Goal: Information Seeking & Learning: Check status

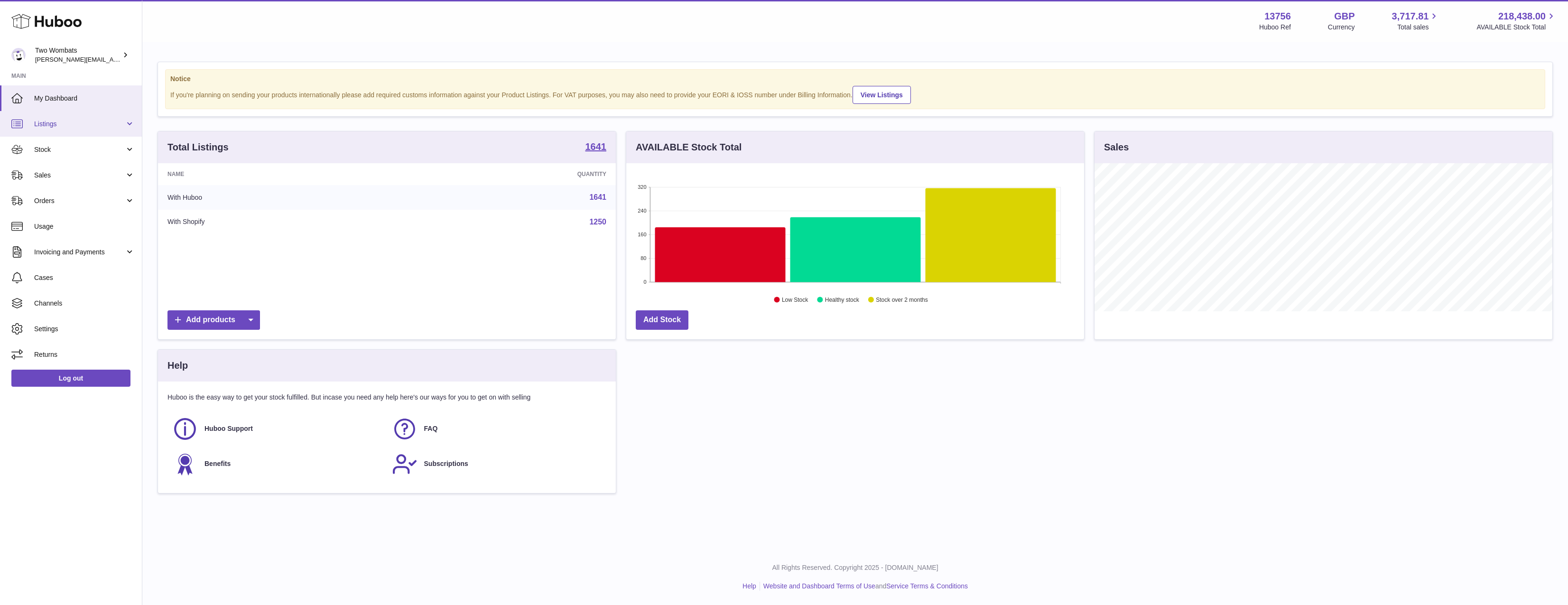
scroll to position [148, 458]
click at [71, 130] on link "Listings" at bounding box center [71, 124] width 142 height 26
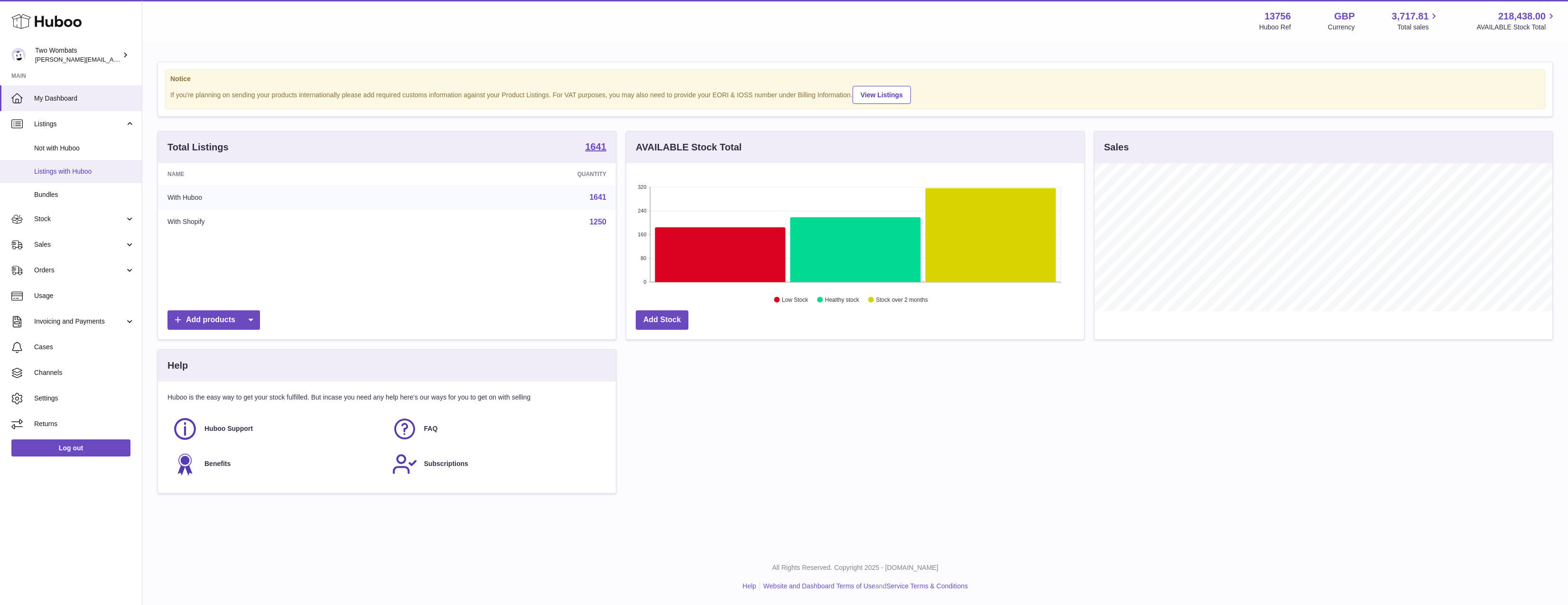
click at [79, 177] on link "Listings with Huboo" at bounding box center [71, 172] width 142 height 23
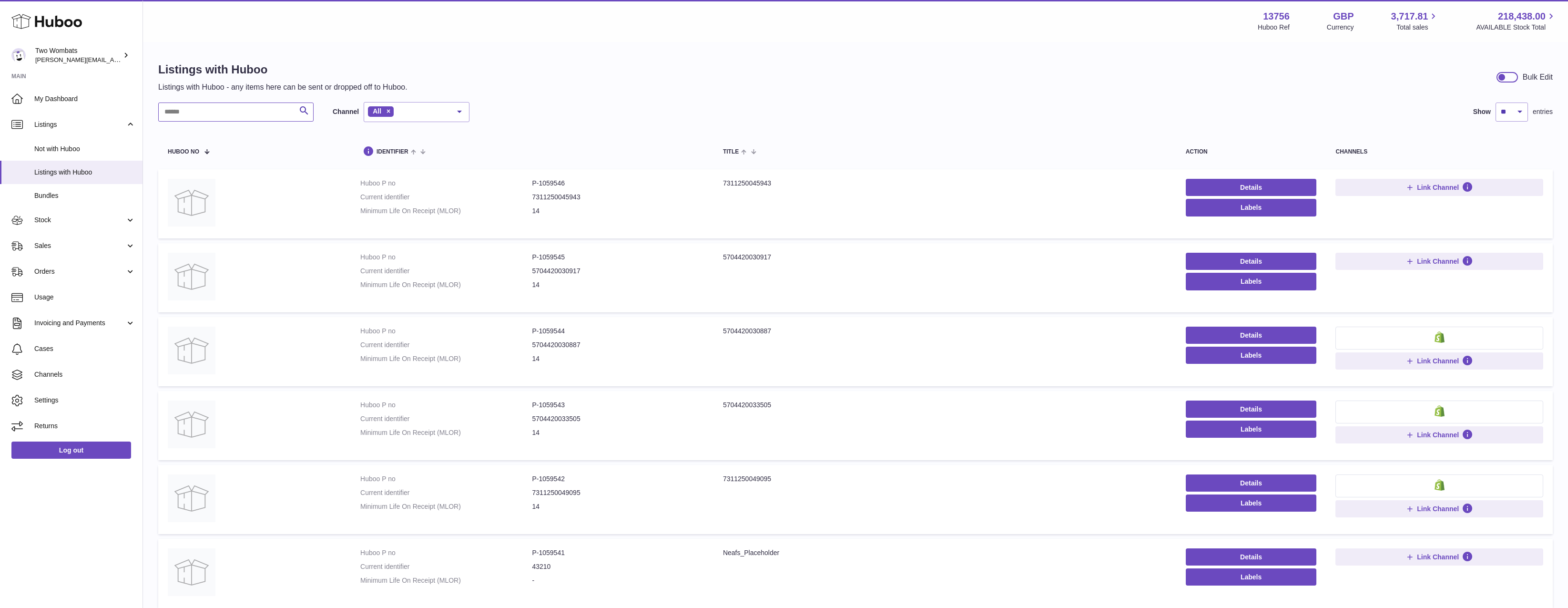
click at [237, 106] on input "text" at bounding box center [236, 112] width 155 height 19
paste input "**********"
type input "**********"
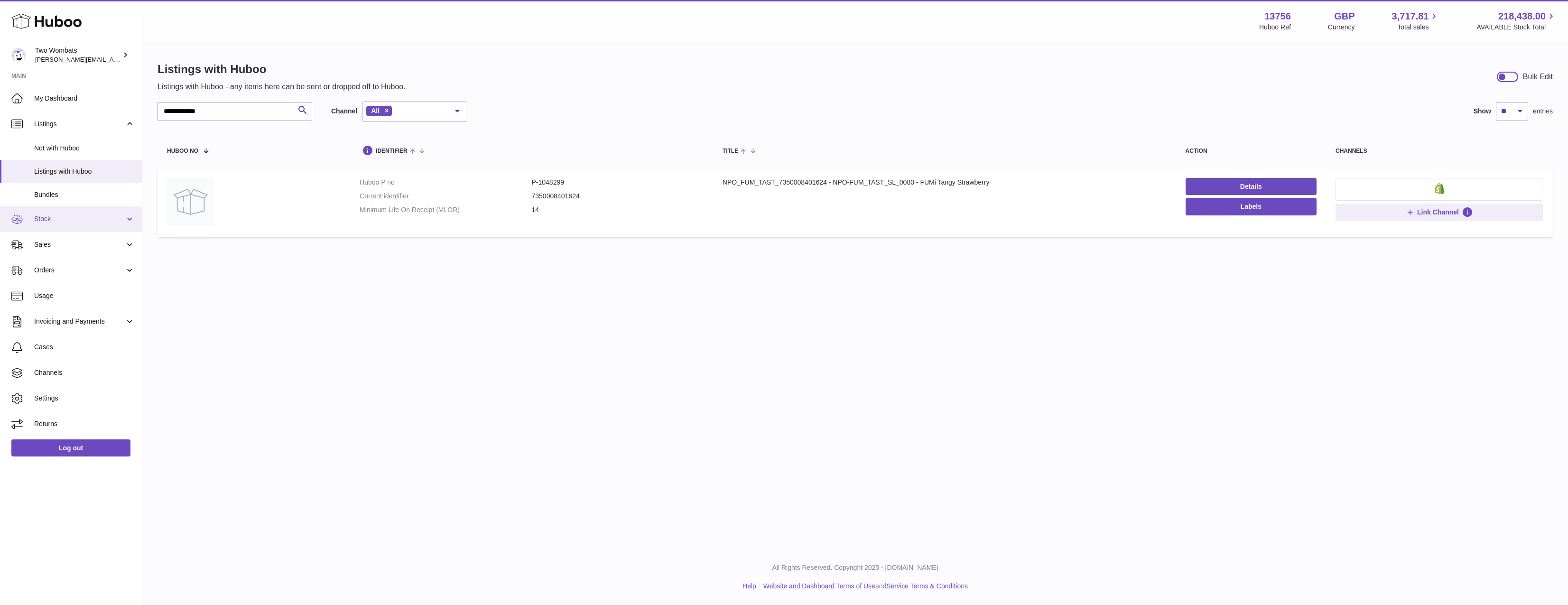
click at [73, 211] on link "Stock" at bounding box center [71, 219] width 142 height 26
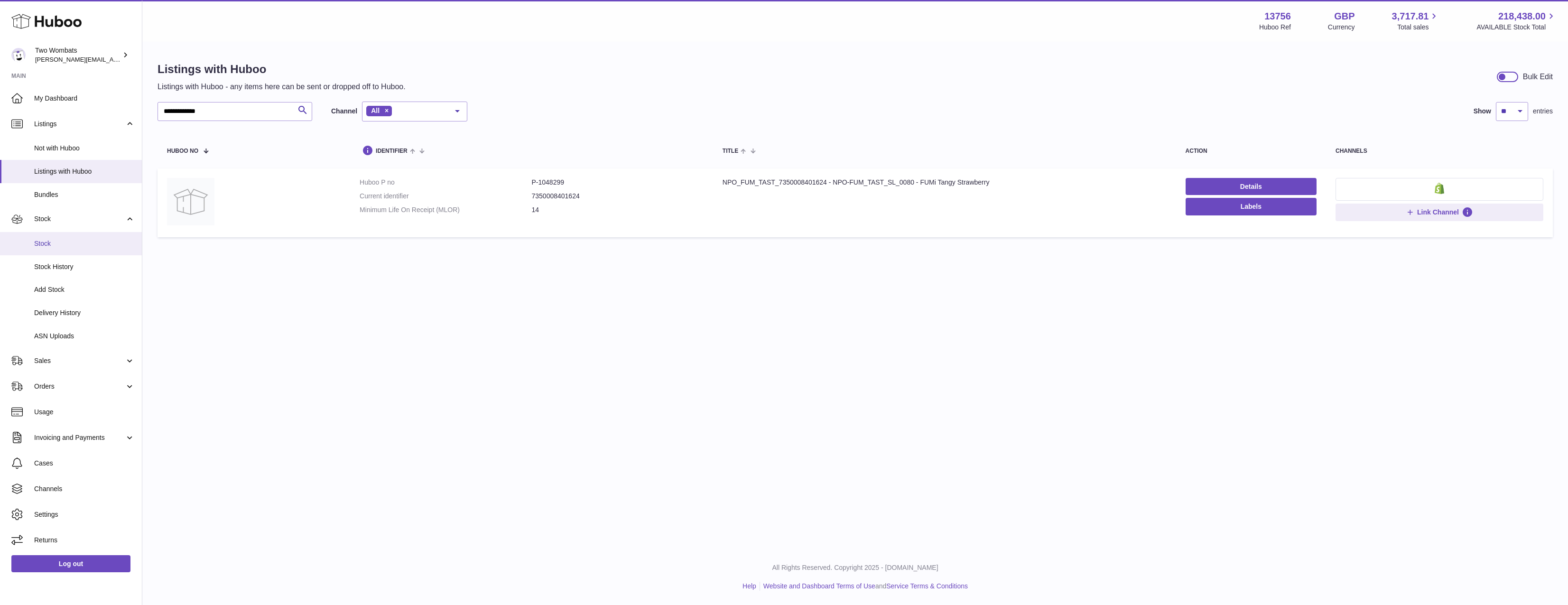
click at [64, 243] on span "Stock" at bounding box center [84, 243] width 100 height 9
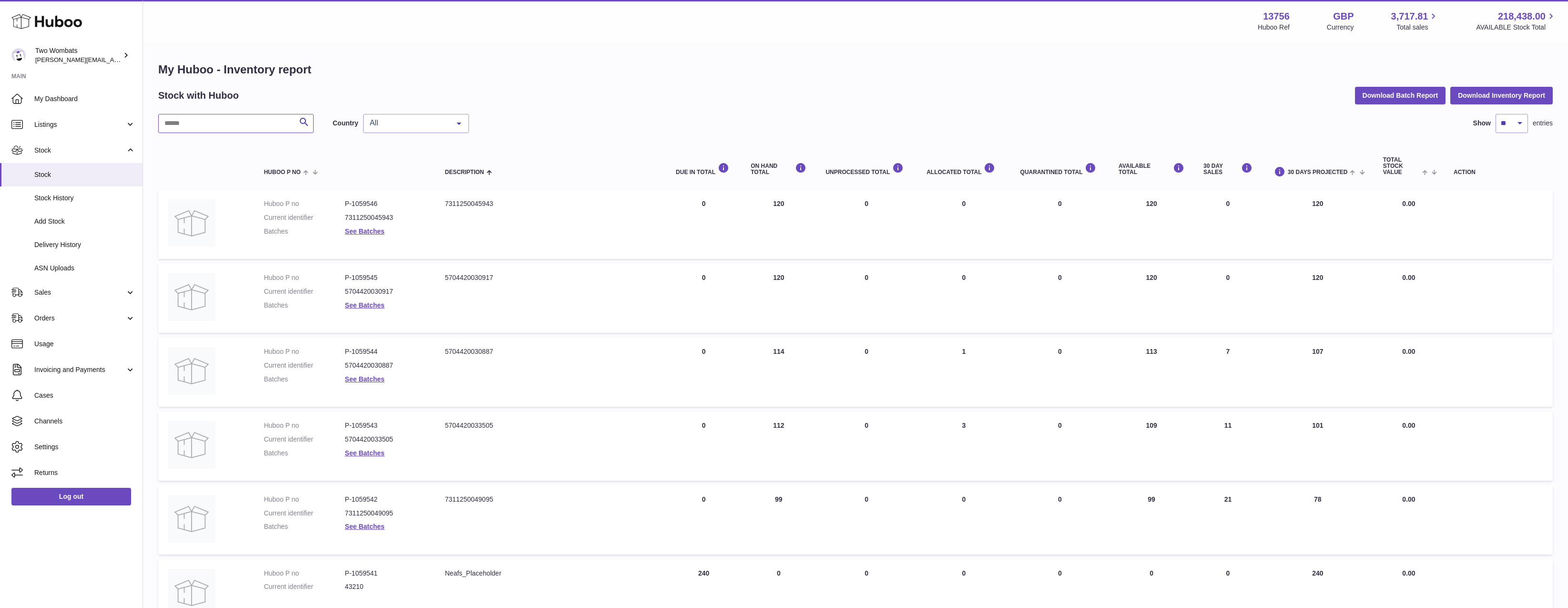
click at [226, 125] on input "text" at bounding box center [236, 123] width 155 height 19
paste input "**********"
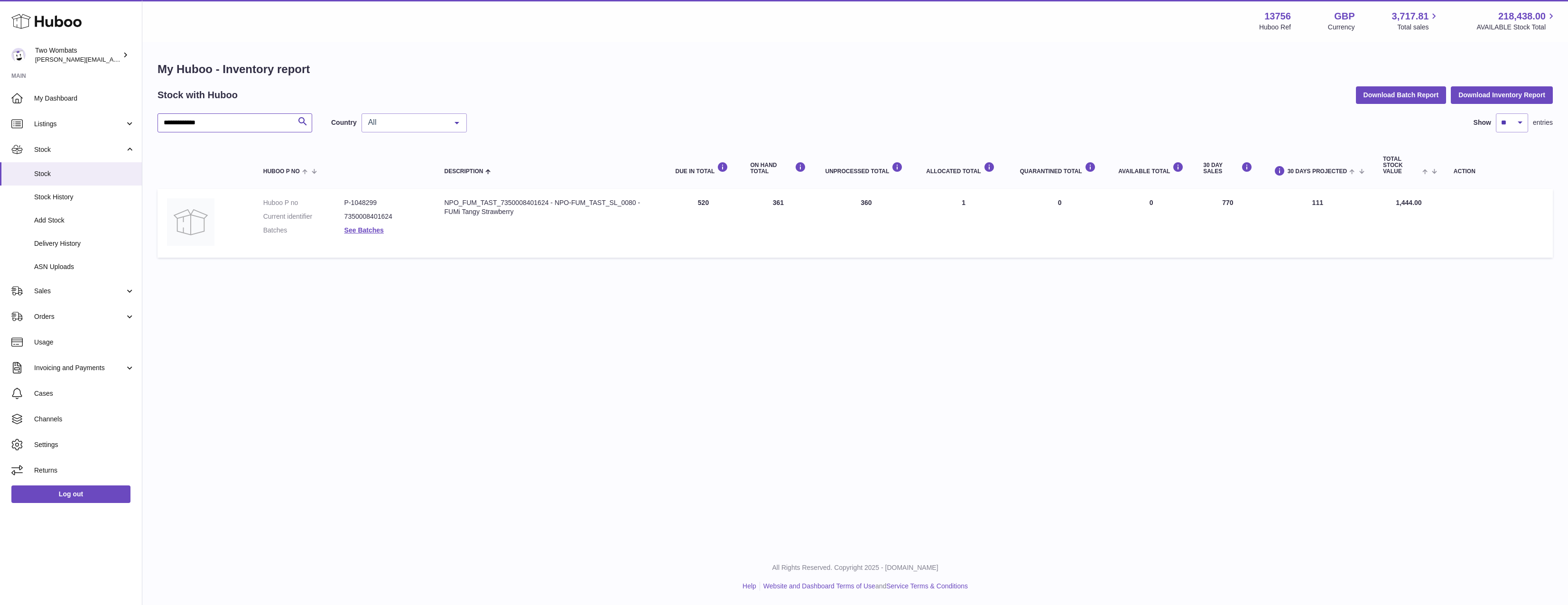
type input "**********"
drag, startPoint x: 886, startPoint y: 203, endPoint x: 848, endPoint y: 205, distance: 38.1
click at [848, 205] on td "UNPROCESSED Total 360" at bounding box center [866, 223] width 101 height 69
drag, startPoint x: 839, startPoint y: 205, endPoint x: 923, endPoint y: 201, distance: 84.1
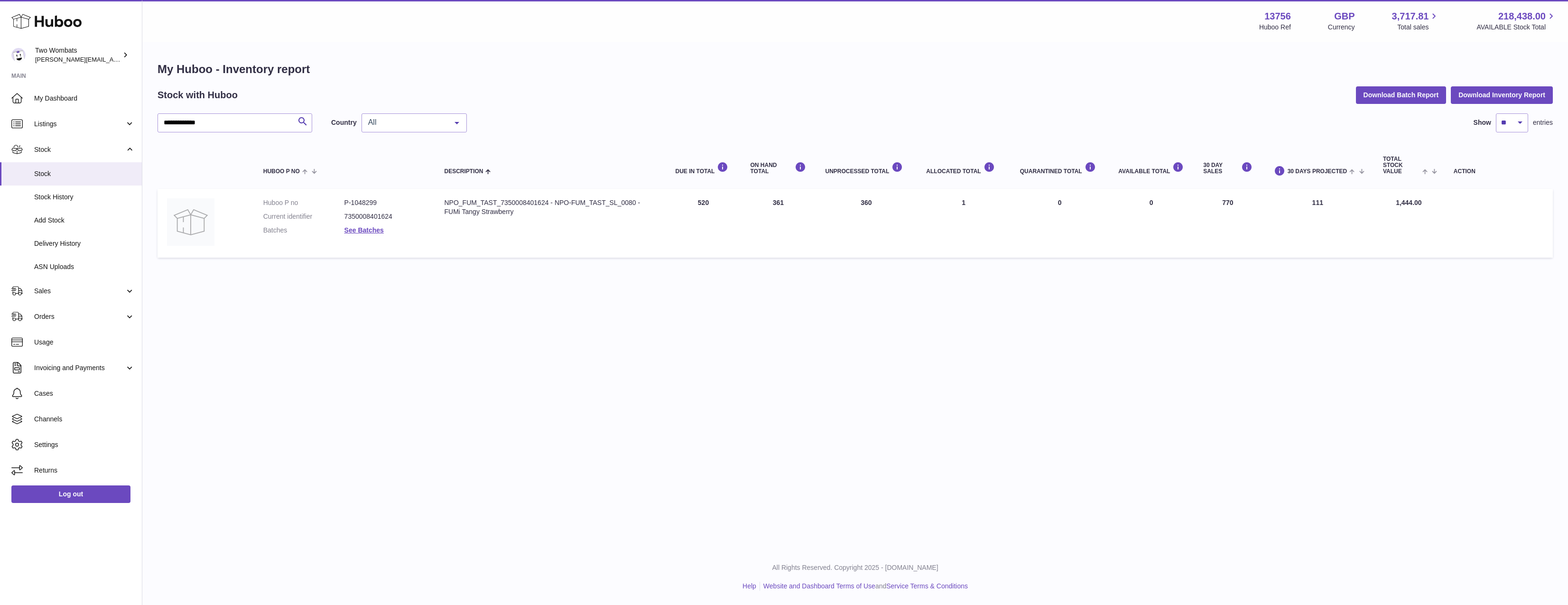
click at [923, 201] on tr "Huboo P no P-1048299 Current identifier 7350008401624 Batches See Batches Descr…" at bounding box center [855, 223] width 1395 height 69
click at [909, 205] on td "UNPROCESSED Total 360" at bounding box center [866, 223] width 101 height 69
drag, startPoint x: 849, startPoint y: 205, endPoint x: 819, endPoint y: 203, distance: 30.1
click at [819, 203] on td "UNPROCESSED Total 360" at bounding box center [866, 223] width 101 height 69
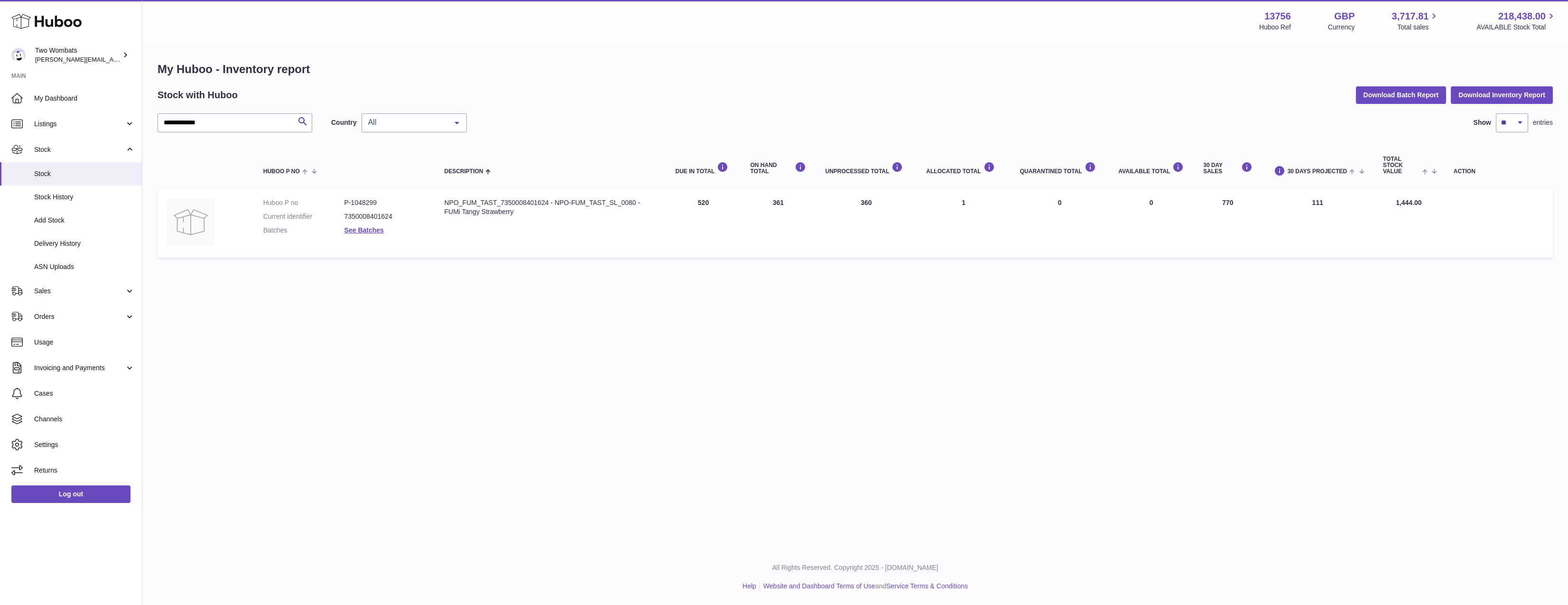
drag, startPoint x: 756, startPoint y: 206, endPoint x: 678, endPoint y: 211, distance: 78.2
click at [678, 211] on tr "Huboo P no P-1048299 Current identifier 7350008401624 Batches See Batches Descr…" at bounding box center [855, 223] width 1395 height 69
click at [678, 211] on td "DUE IN Total 520" at bounding box center [703, 223] width 75 height 69
drag, startPoint x: 678, startPoint y: 211, endPoint x: 874, endPoint y: 209, distance: 196.0
click at [870, 209] on tr "Huboo P no P-1048299 Current identifier 7350008401624 Batches See Batches Descr…" at bounding box center [855, 223] width 1395 height 69
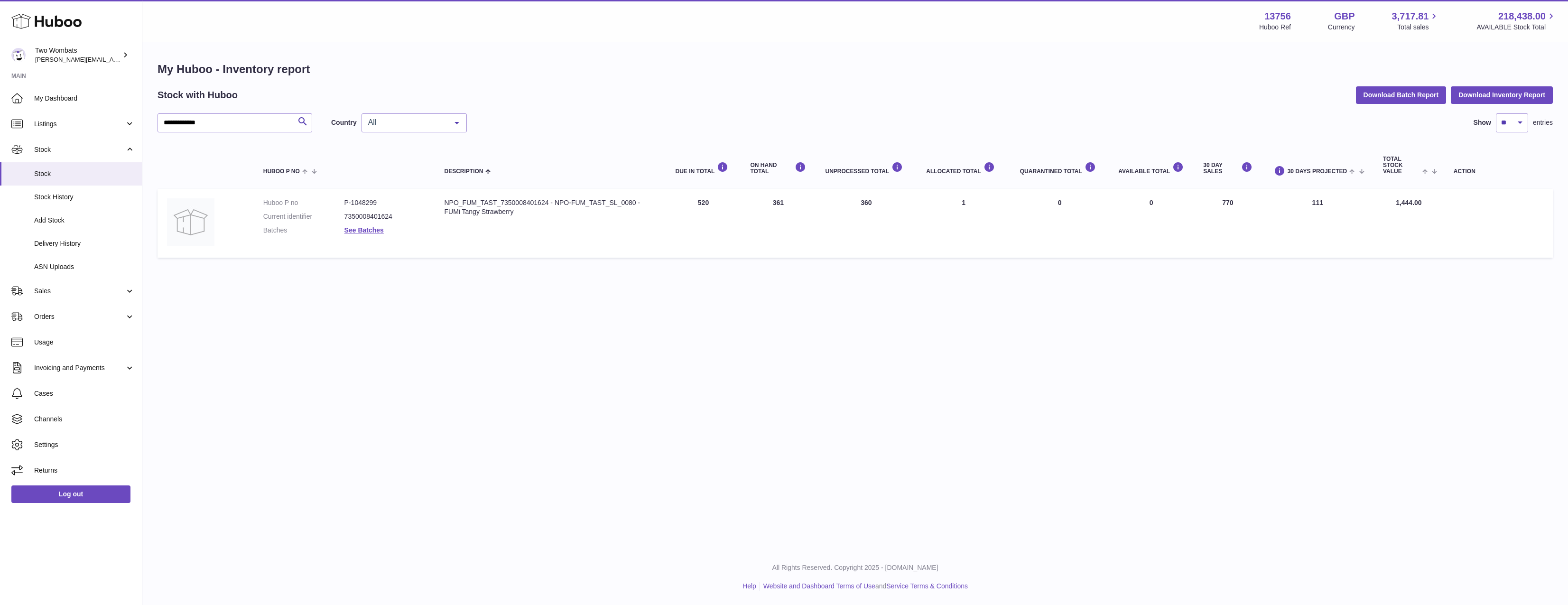
click at [875, 209] on td "UNPROCESSED Total 360" at bounding box center [866, 223] width 101 height 69
click at [375, 203] on dd "P-1048299" at bounding box center [385, 203] width 81 height 9
click at [374, 203] on dd "P-1048299" at bounding box center [385, 203] width 81 height 9
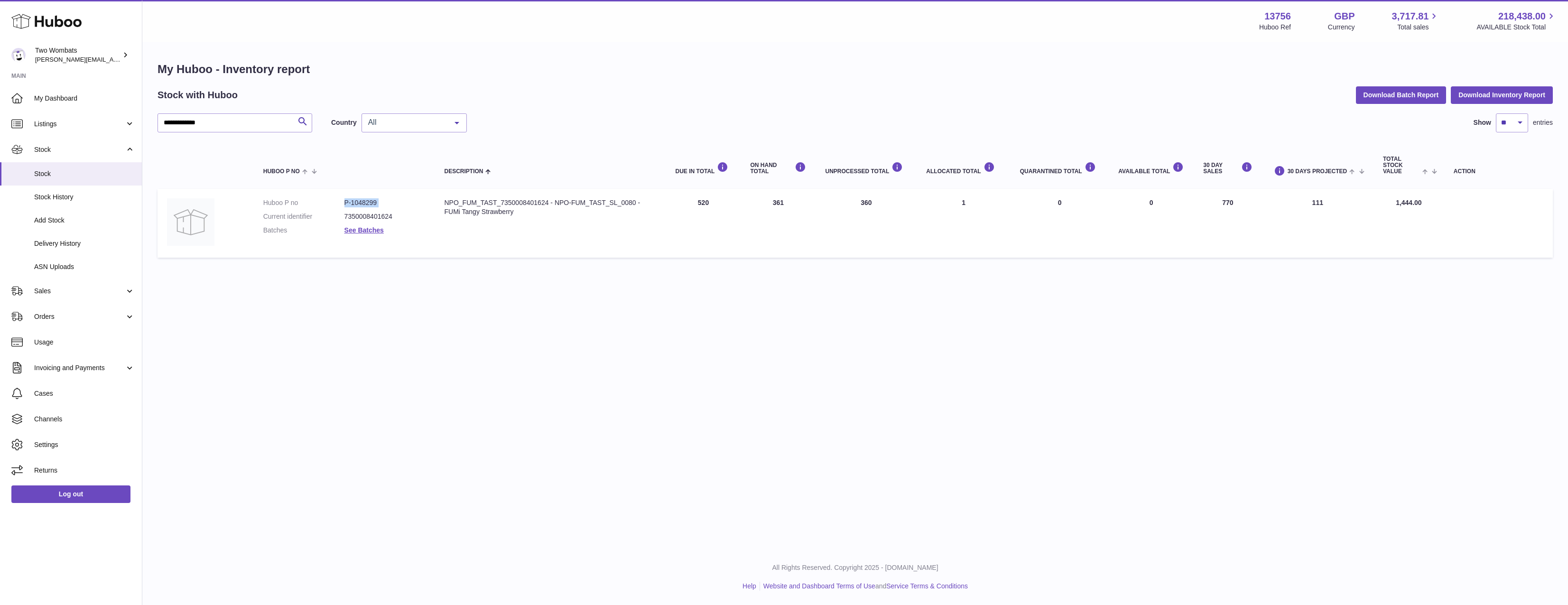
copy dl "P-1048299"
click at [399, 195] on td "Huboo P no P-1048299 Current identifier 7350008401624 Batches See Batches" at bounding box center [345, 223] width 181 height 69
click at [369, 202] on dd "P-1048299" at bounding box center [385, 203] width 81 height 9
copy dd "1048299"
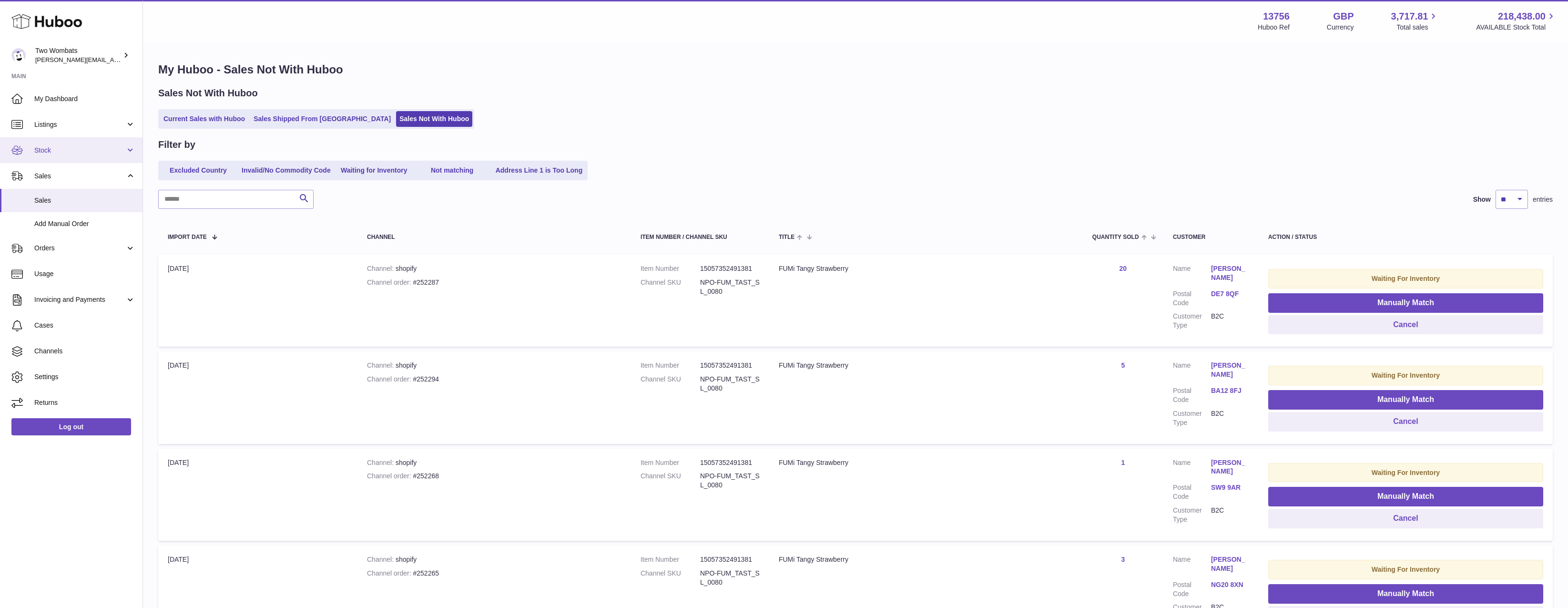
click at [81, 152] on span "Stock" at bounding box center [80, 150] width 91 height 9
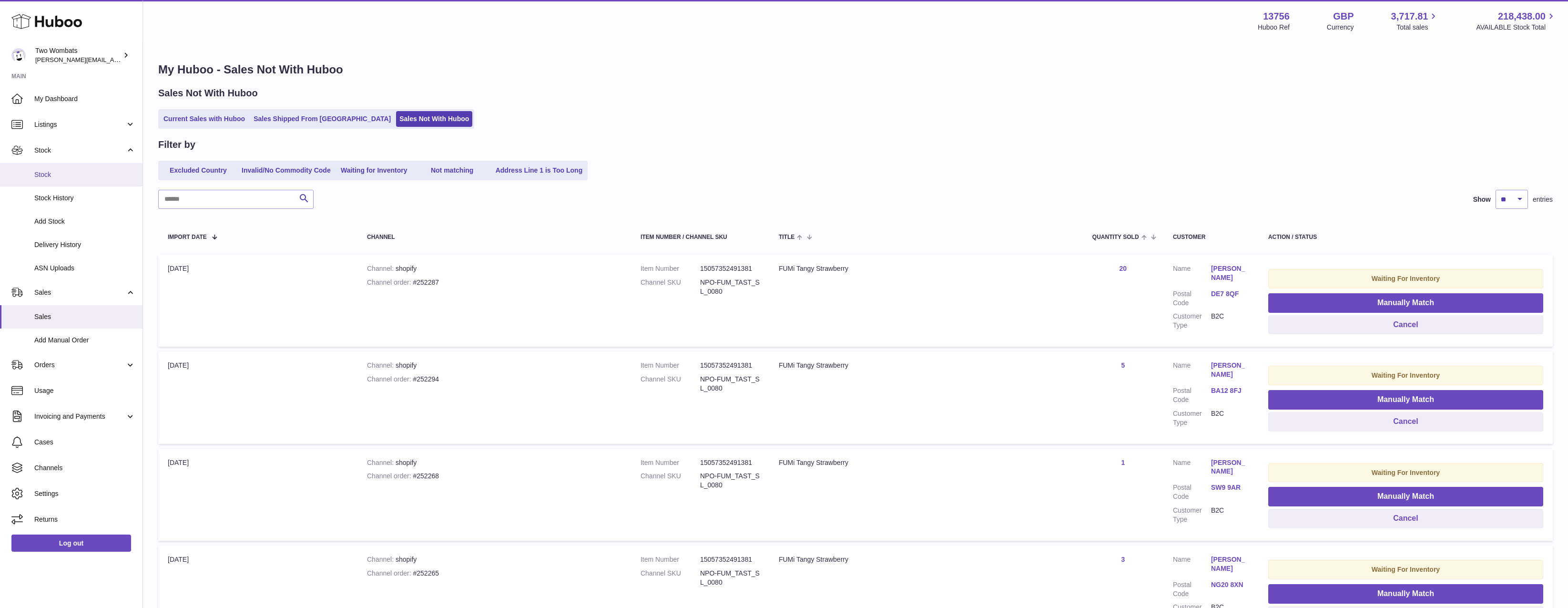
click at [76, 176] on span "Stock" at bounding box center [84, 174] width 101 height 9
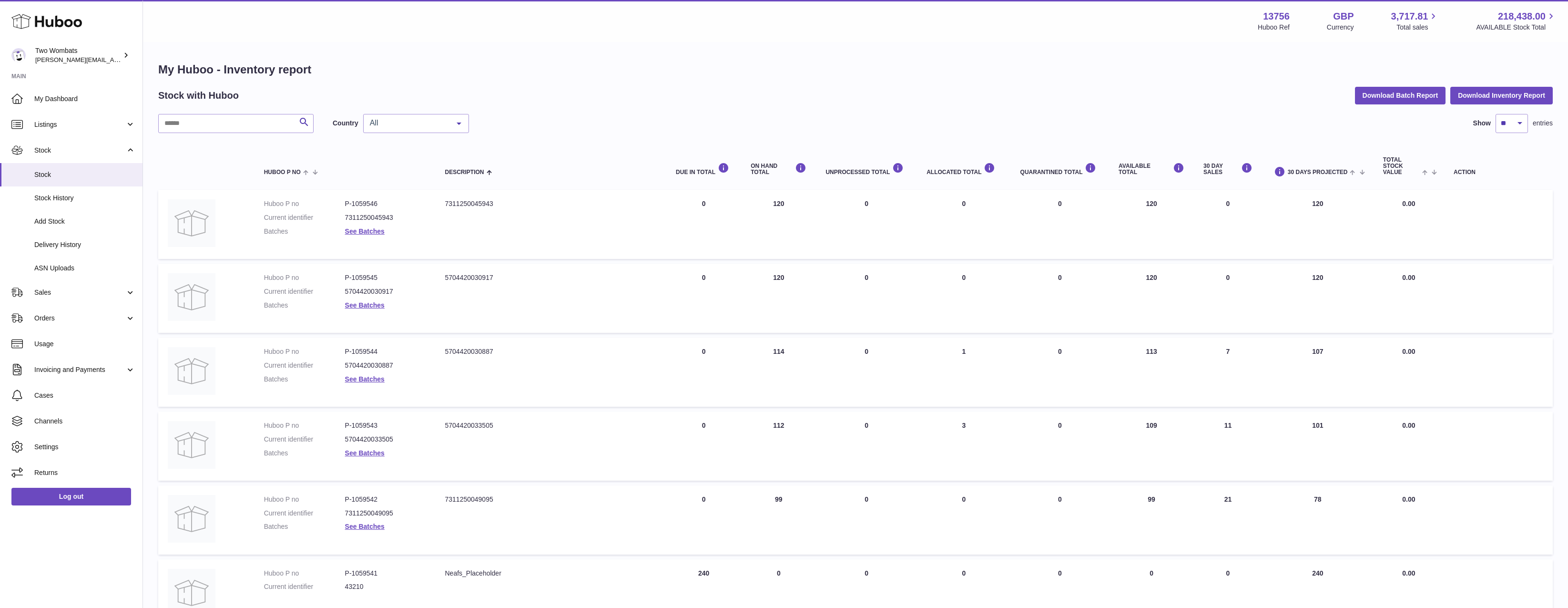
click at [237, 102] on div "Stock with Huboo Download Batch Report Download Inventory Report" at bounding box center [856, 95] width 1395 height 17
click at [232, 129] on input "text" at bounding box center [236, 123] width 155 height 19
type input "****"
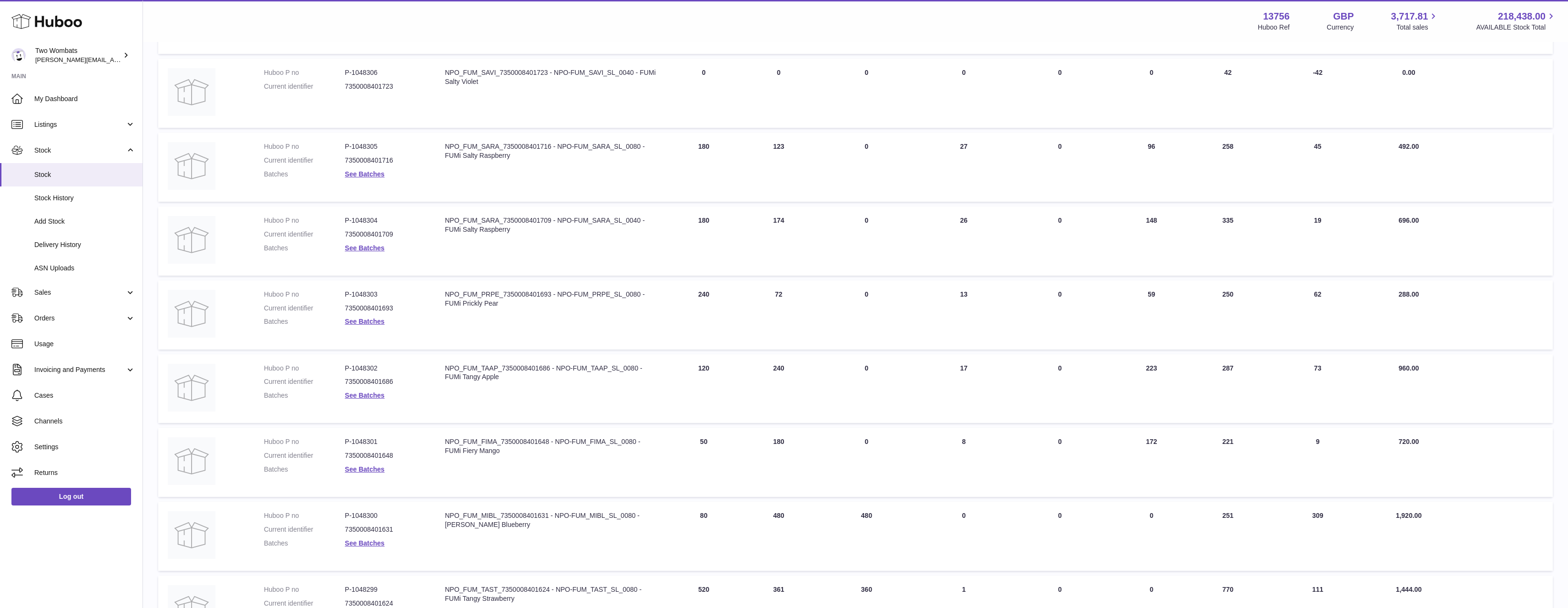
scroll to position [420, 0]
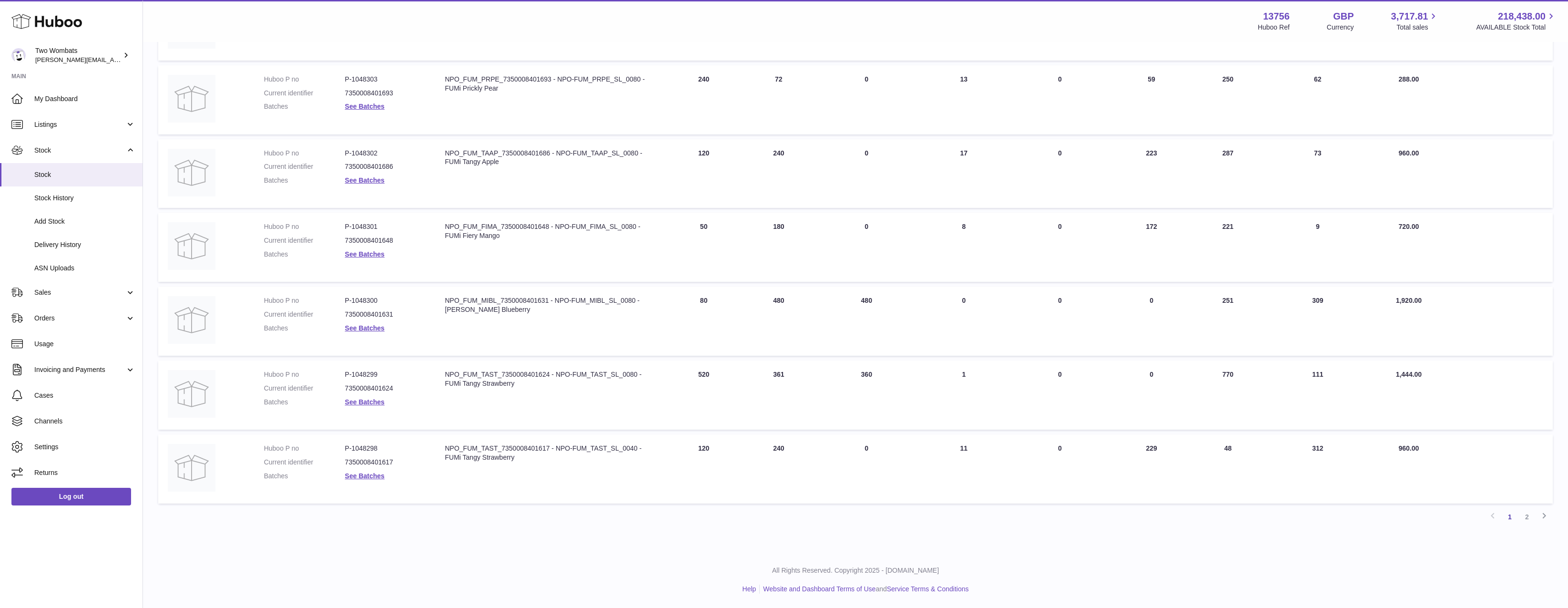
click at [363, 301] on dd "P-1048300" at bounding box center [385, 300] width 81 height 9
copy dd "1048300"
click at [352, 370] on td "Huboo P no P-1048299 Current identifier 7350008401624 Batches See Batches" at bounding box center [345, 395] width 181 height 69
click at [362, 374] on dd "P-1048299" at bounding box center [385, 374] width 81 height 9
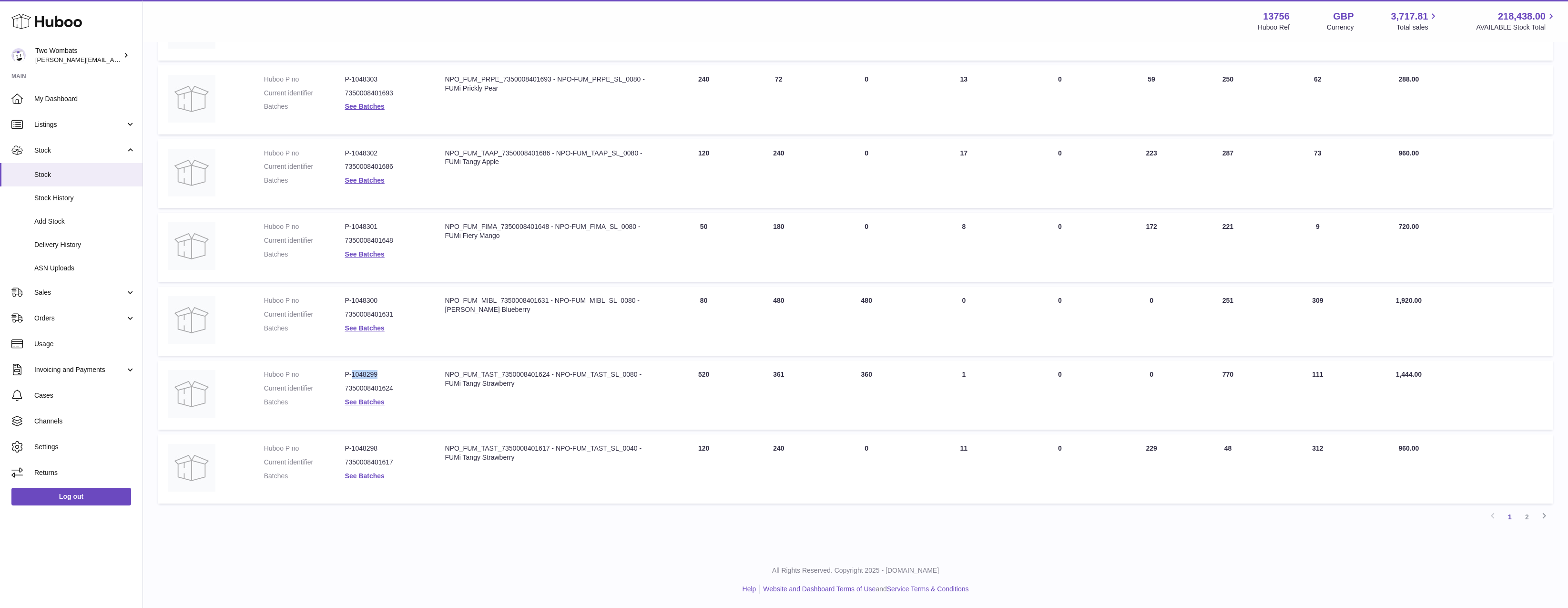
click at [362, 374] on dd "P-1048299" at bounding box center [385, 374] width 81 height 9
copy dd "1048299"
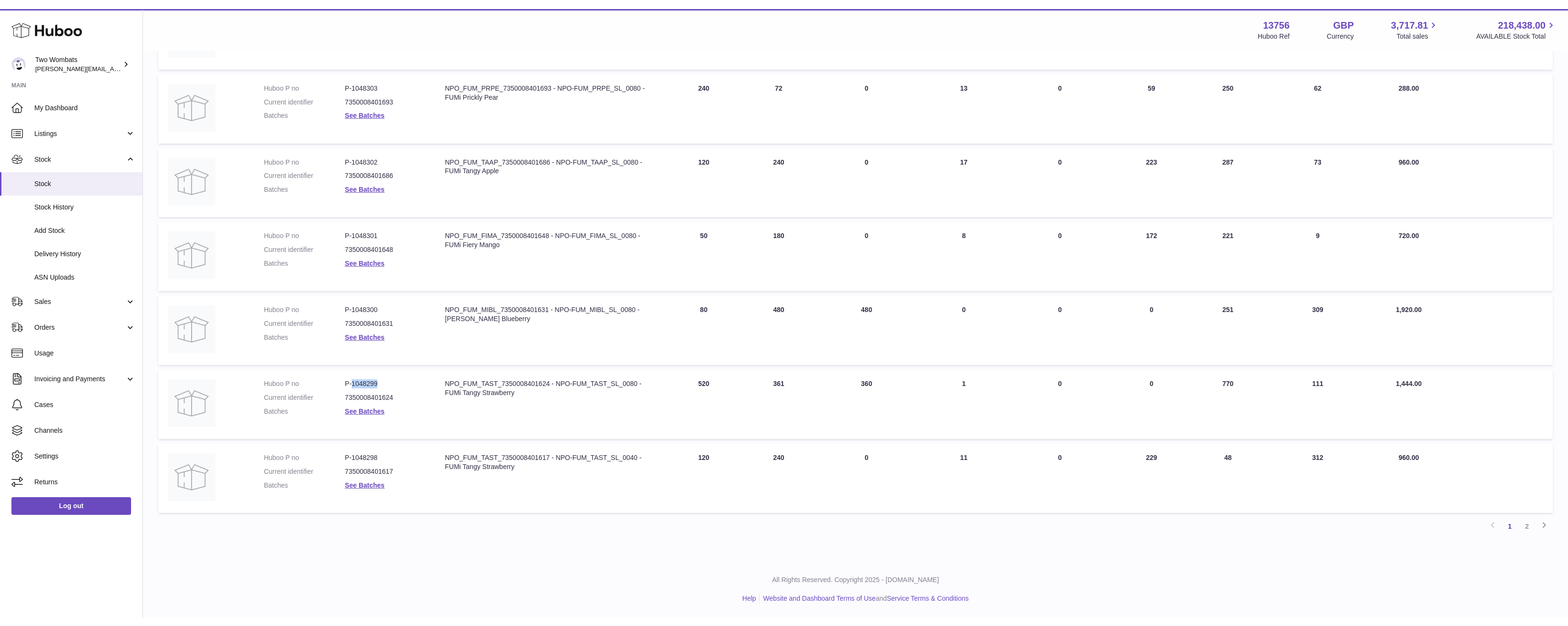
scroll to position [403, 0]
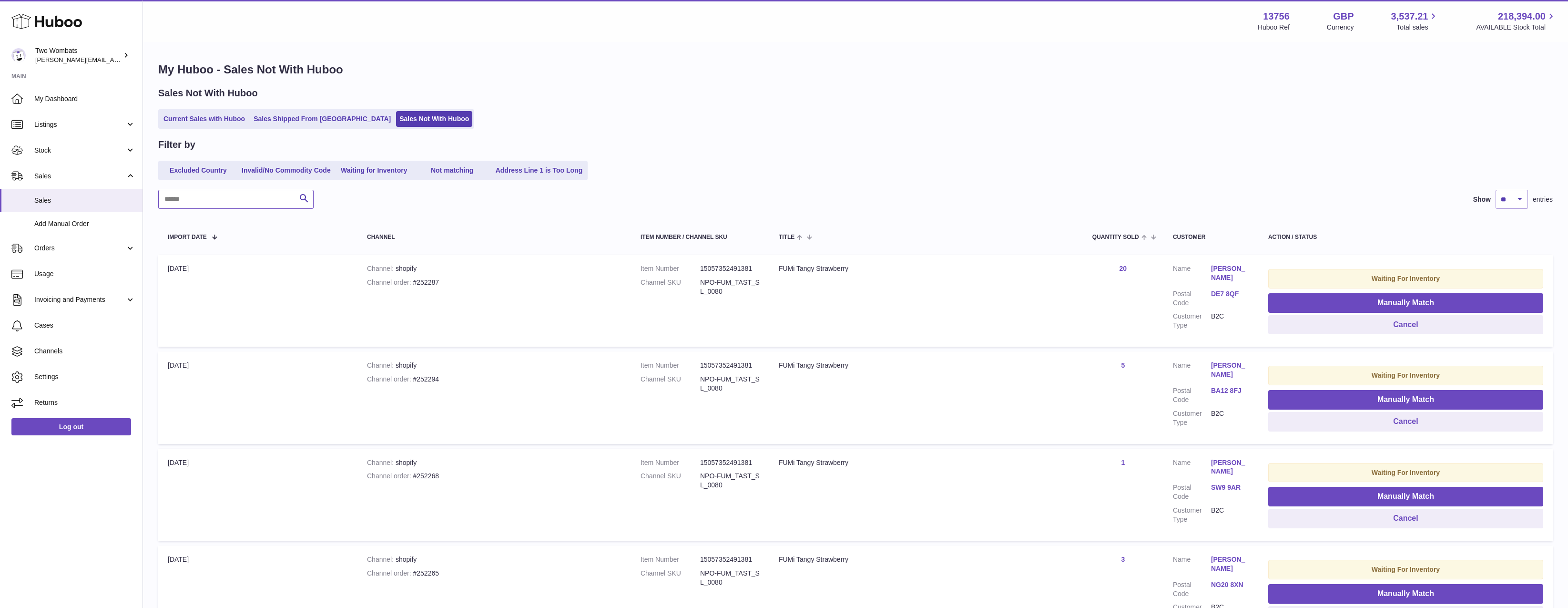
click at [213, 206] on input "text" at bounding box center [236, 199] width 155 height 19
click at [96, 144] on link "Stock" at bounding box center [71, 150] width 142 height 26
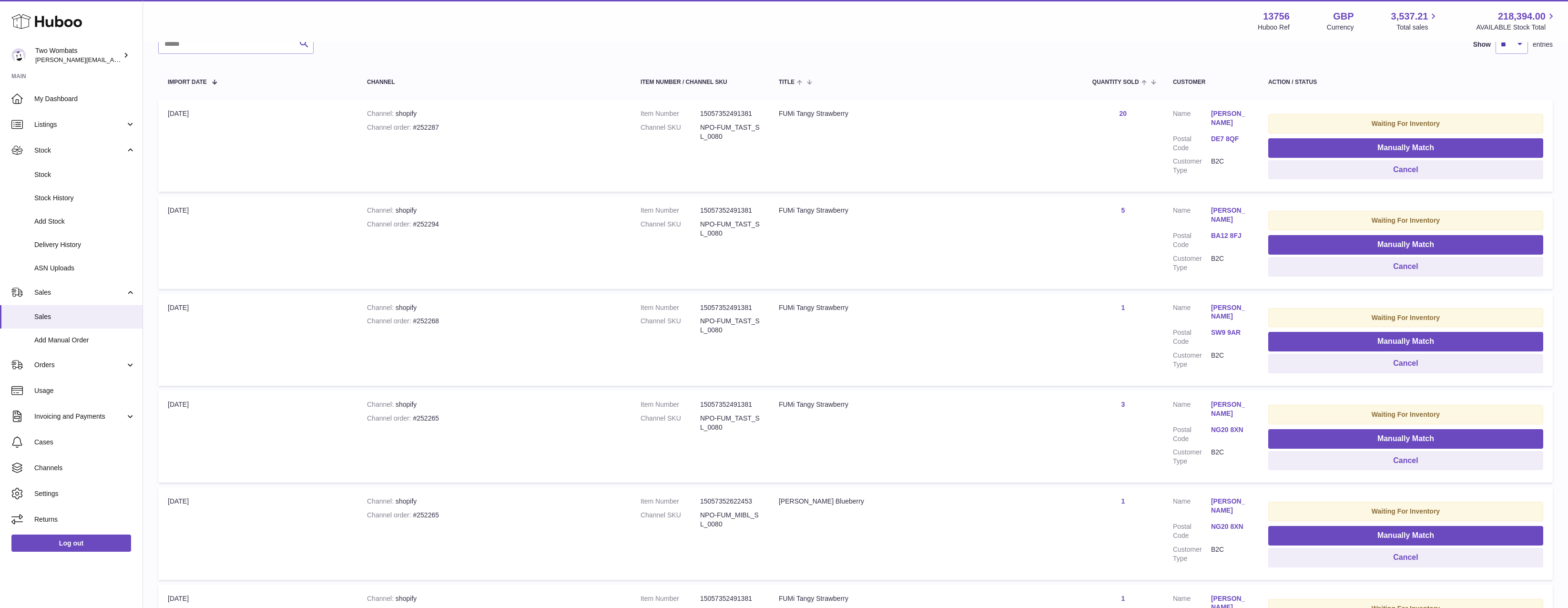
scroll to position [59, 0]
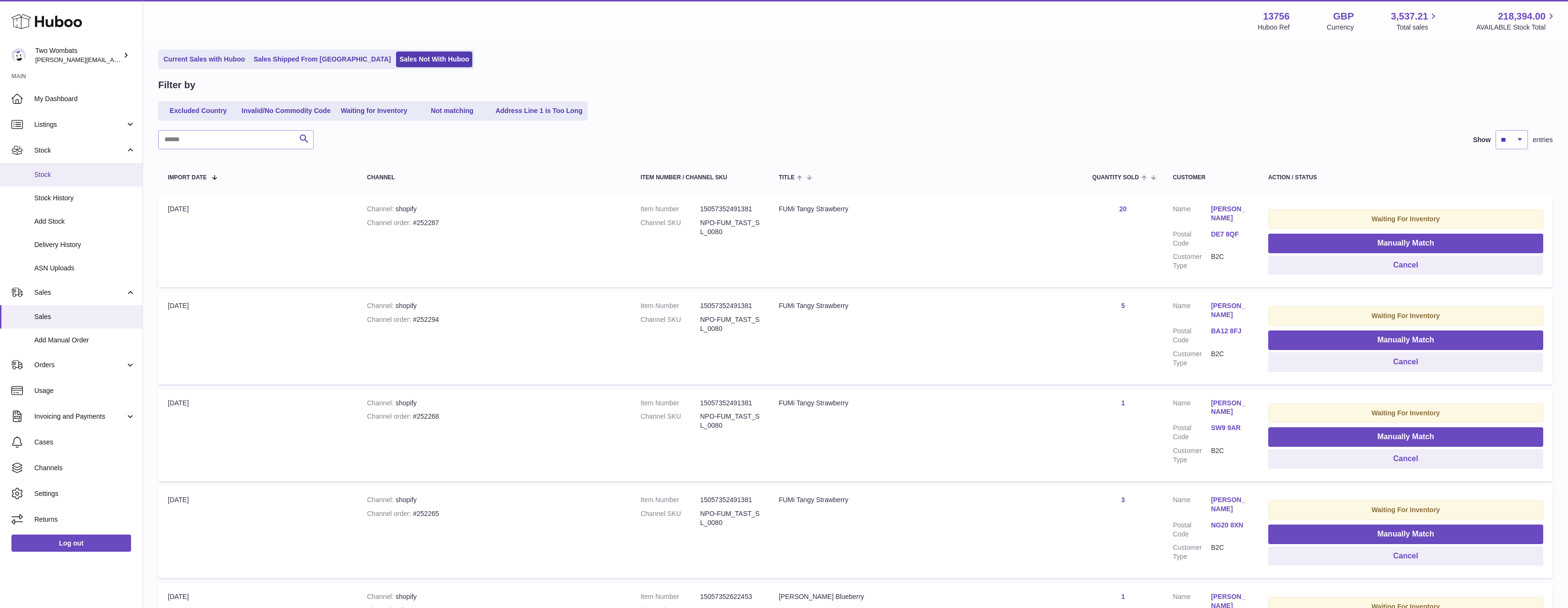
click at [100, 184] on link "Stock" at bounding box center [71, 175] width 142 height 23
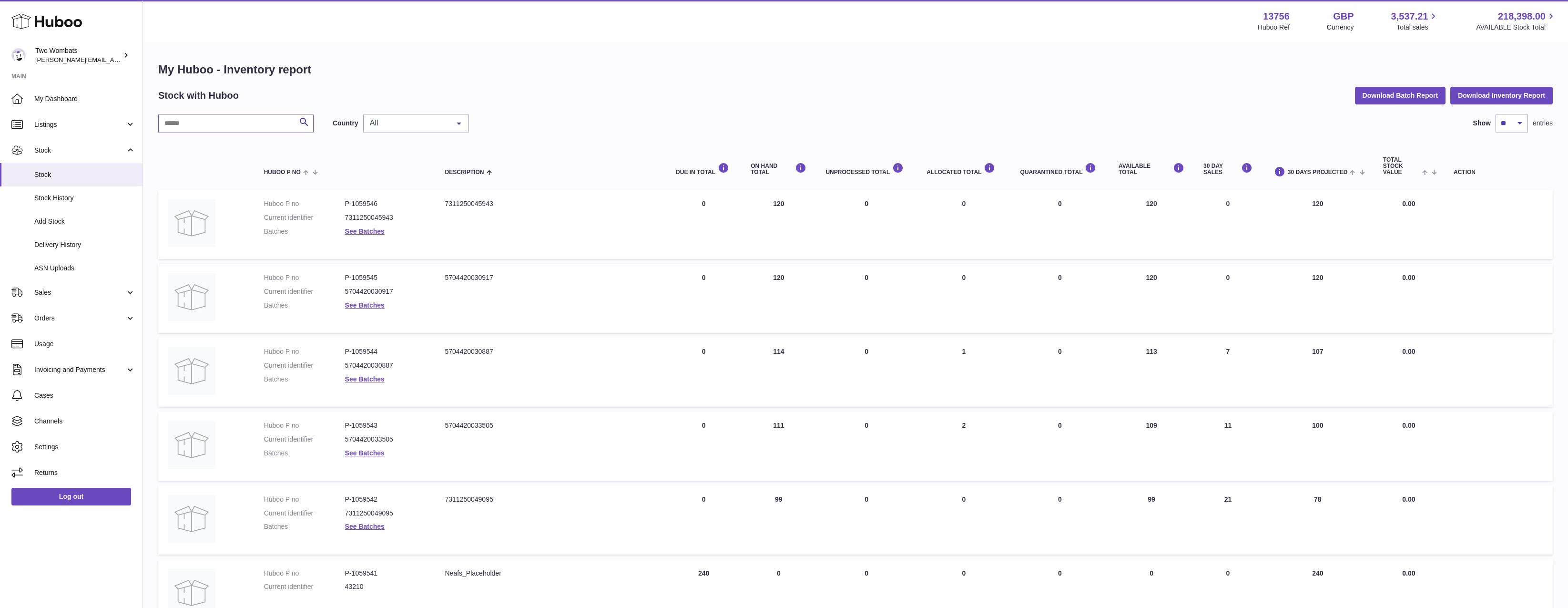
click at [225, 131] on input "text" at bounding box center [236, 123] width 155 height 19
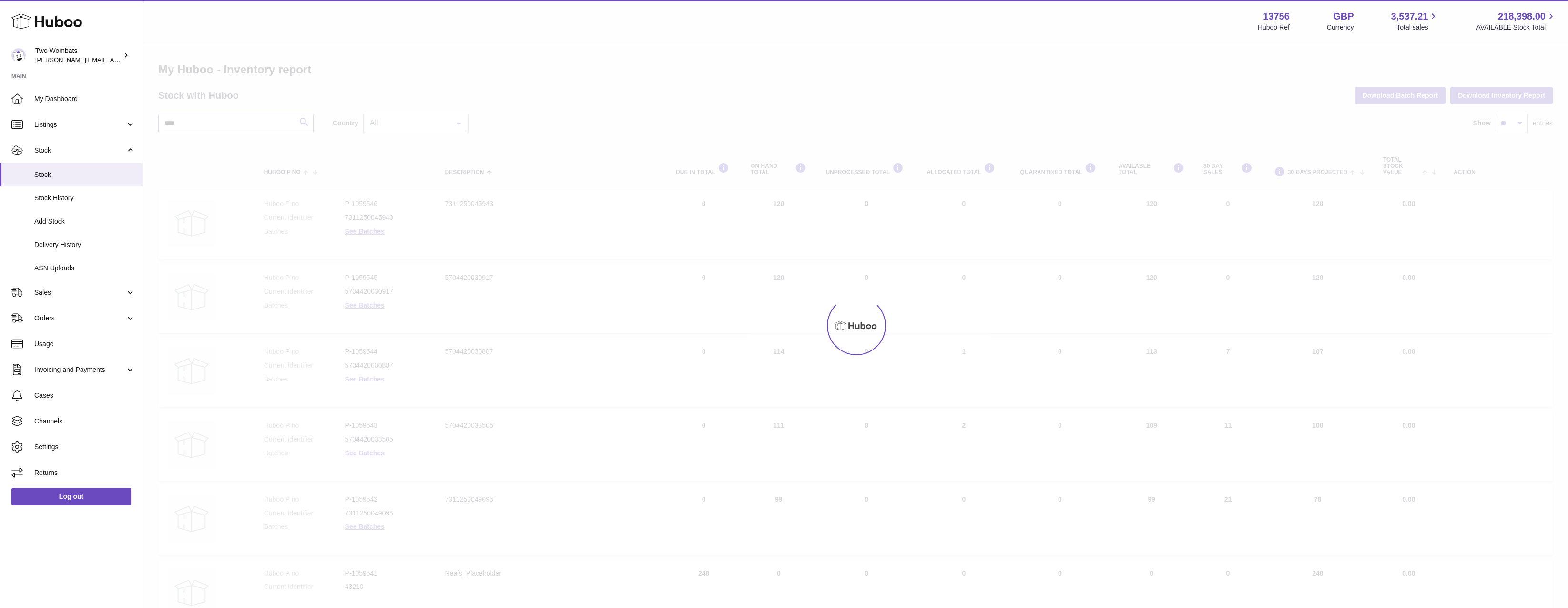
type input "****"
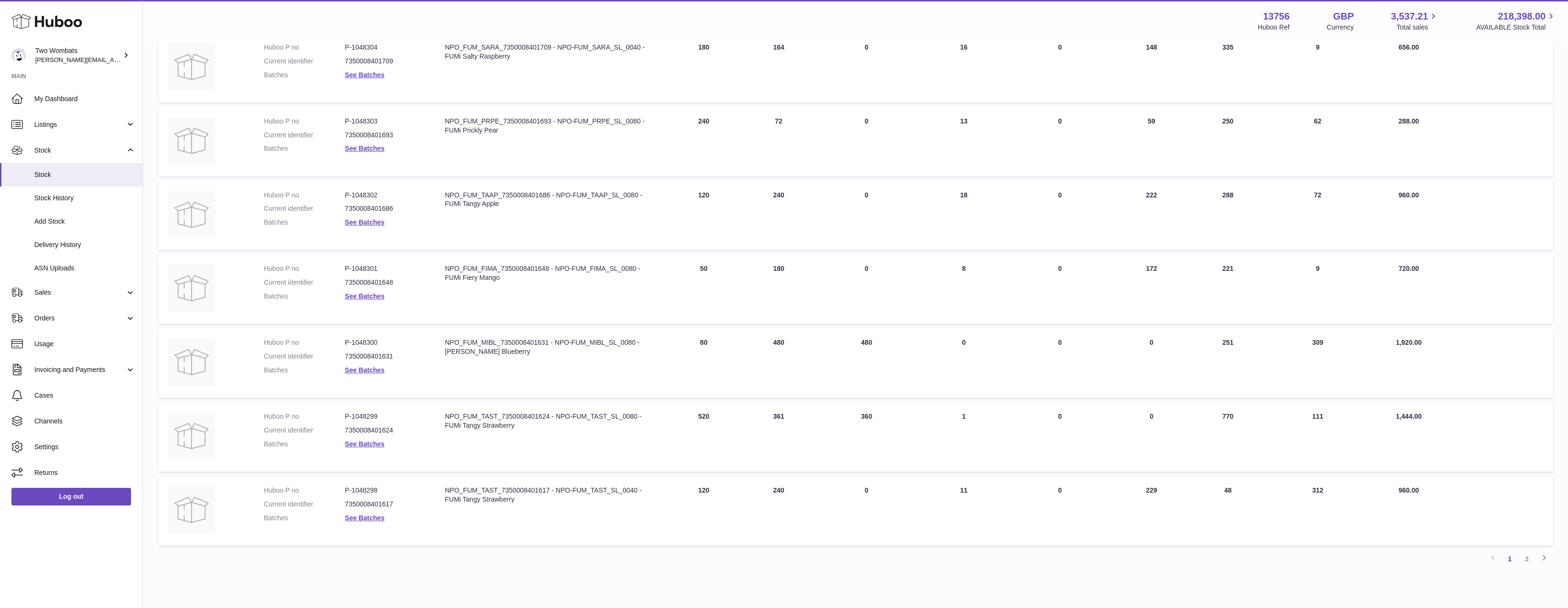
scroll to position [420, 0]
